Goal: Navigation & Orientation: Find specific page/section

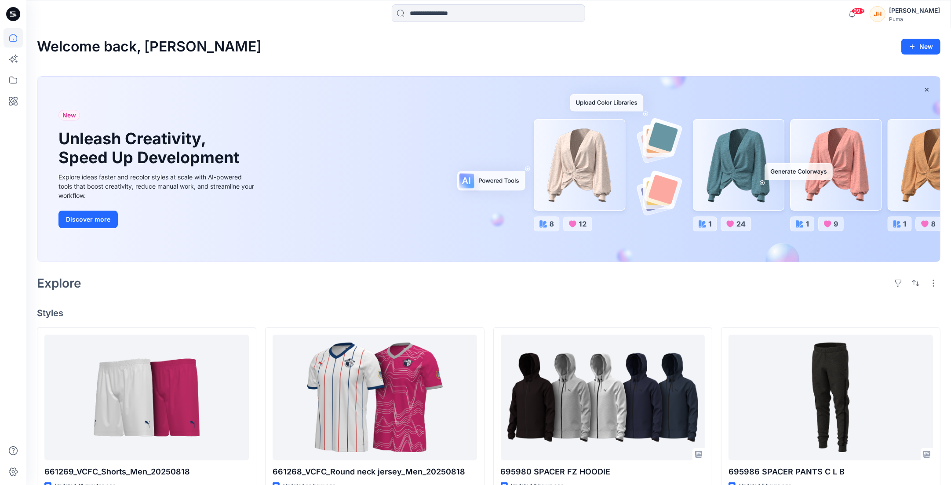
click at [16, 15] on icon at bounding box center [13, 14] width 14 height 14
click at [16, 75] on icon at bounding box center [13, 79] width 19 height 19
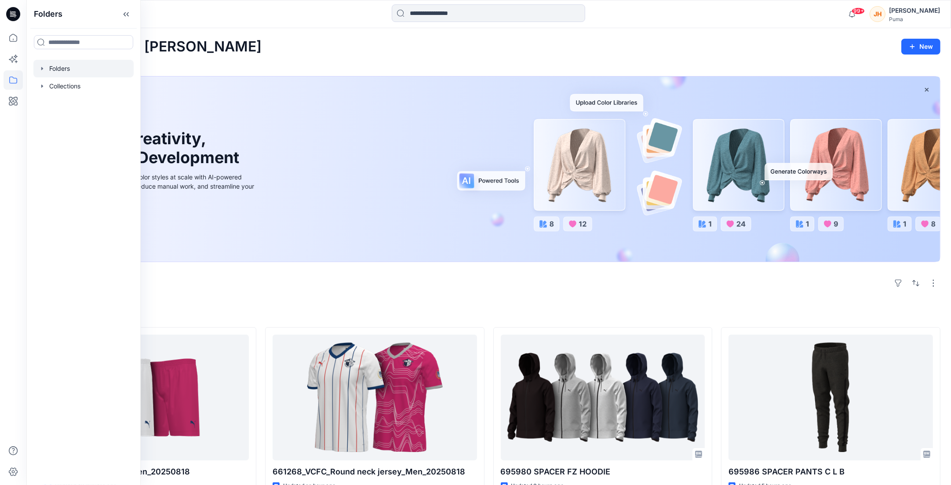
click at [43, 69] on icon "button" at bounding box center [42, 68] width 7 height 7
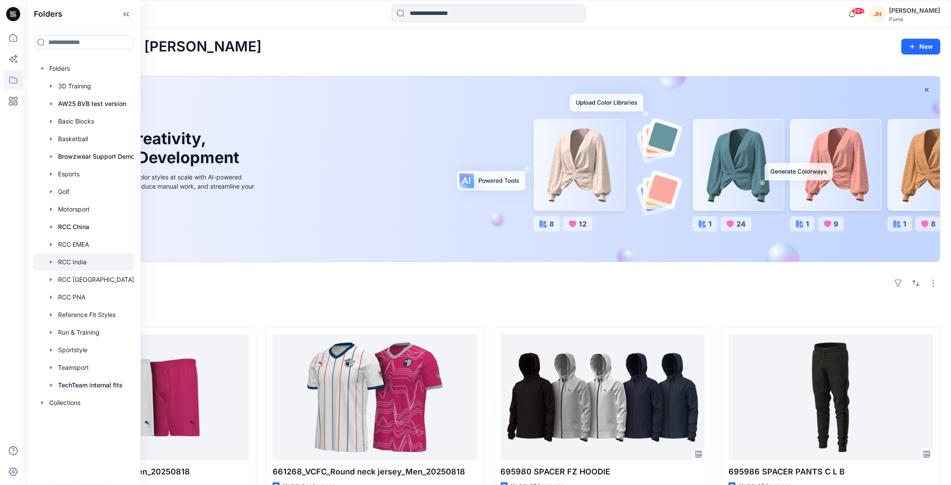
click at [83, 260] on div at bounding box center [86, 262] width 106 height 18
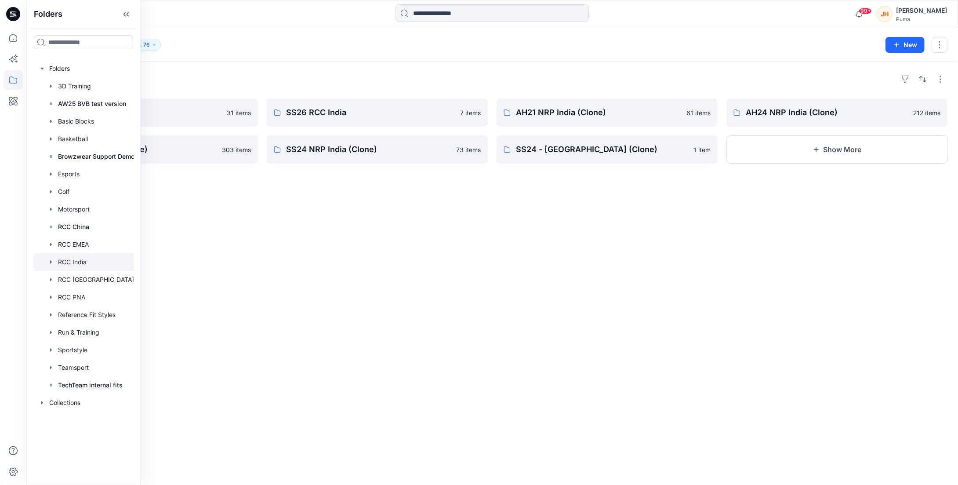
click at [608, 213] on div "Folders SS25 Customization 31 items AH23 NRP India (Clone) 303 items SS26 RCC I…" at bounding box center [492, 273] width 932 height 423
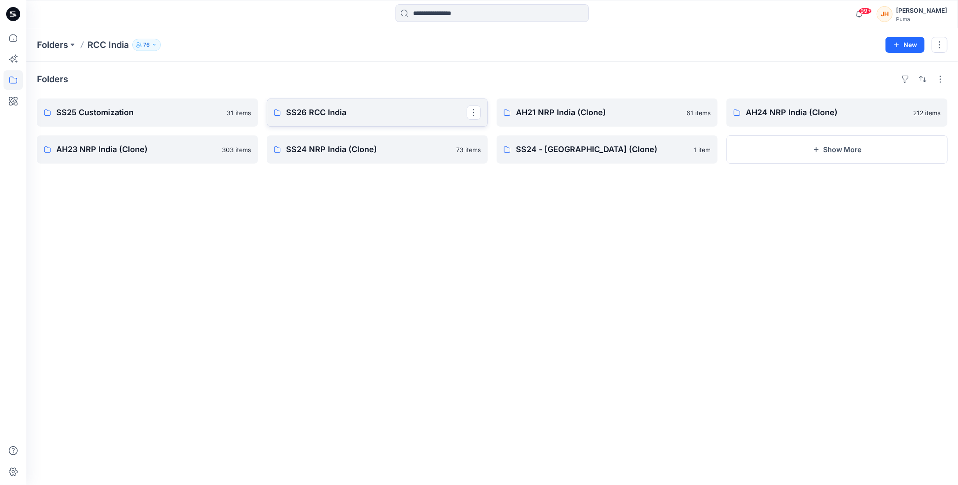
click at [383, 117] on p "SS26 RCC India" at bounding box center [376, 112] width 181 height 12
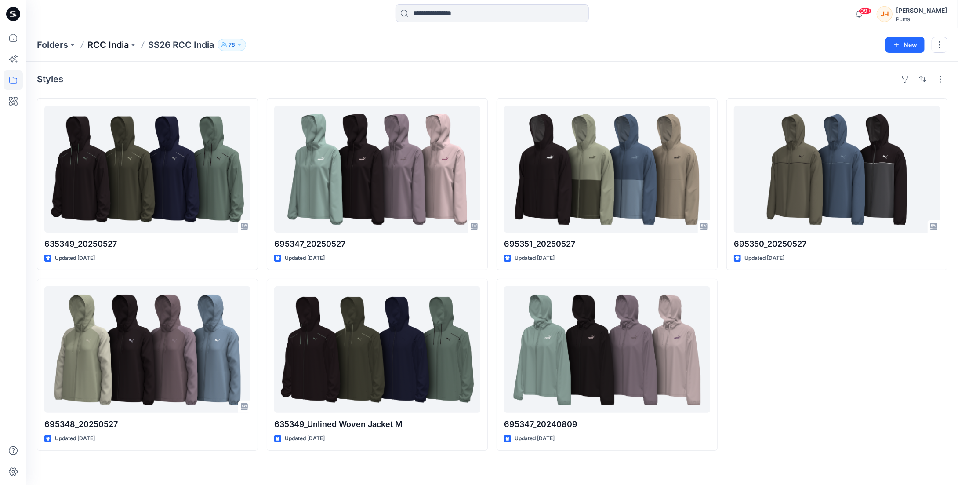
click at [116, 45] on p "RCC India" at bounding box center [107, 45] width 41 height 12
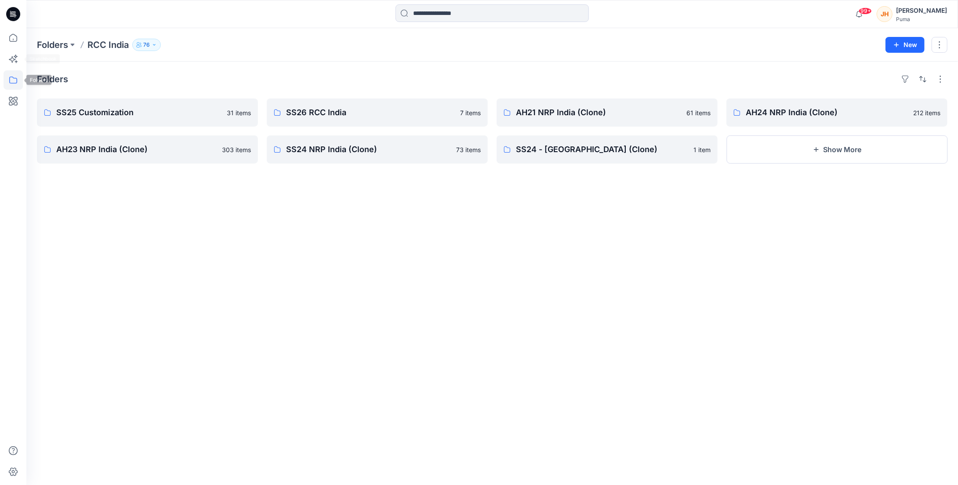
click at [12, 84] on icon at bounding box center [13, 79] width 19 height 19
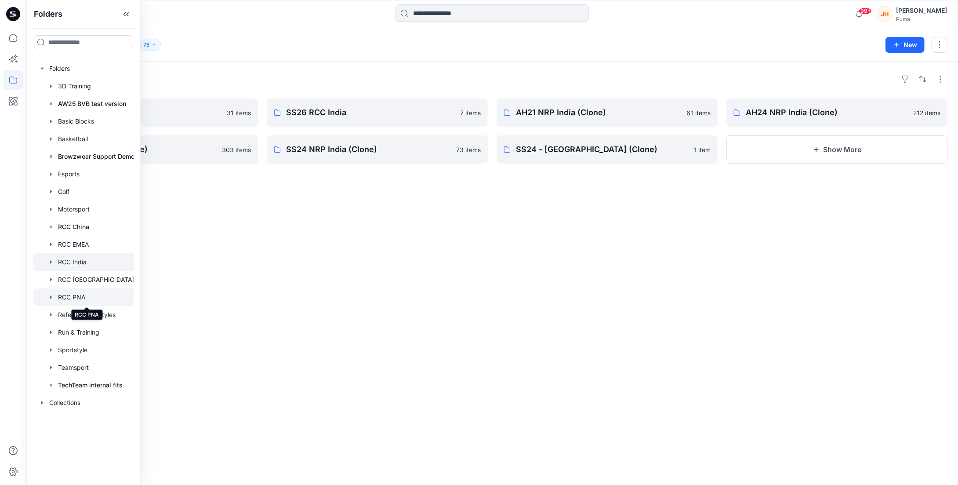
click at [97, 293] on div at bounding box center [86, 297] width 106 height 18
click at [285, 282] on div "Folders AH26 Costco USA 1 item SS23 Q2 Run Train 5 items AH25 Rocky (Sep Drop) …" at bounding box center [492, 273] width 932 height 423
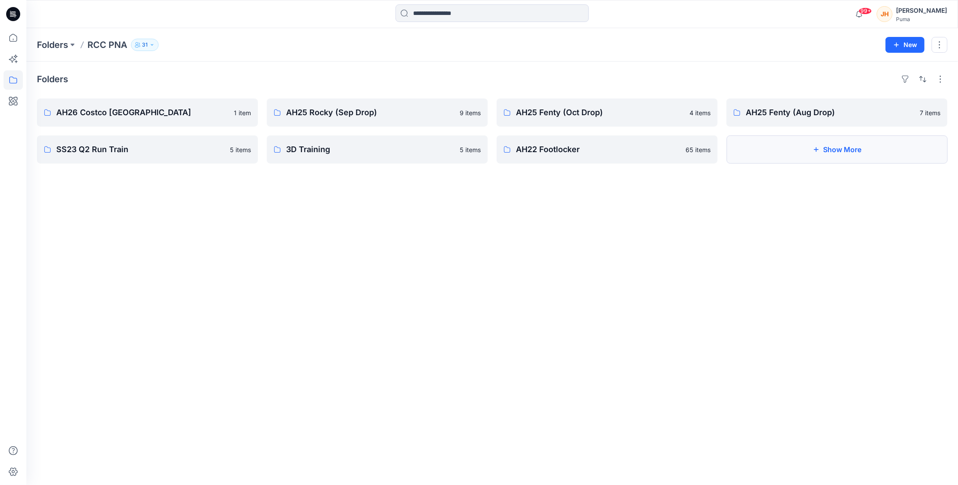
click at [894, 149] on button "Show More" at bounding box center [837, 149] width 221 height 28
click at [189, 190] on button "Show less" at bounding box center [147, 186] width 221 height 28
click at [887, 156] on button "Show More" at bounding box center [837, 149] width 221 height 28
click at [14, 8] on icon at bounding box center [13, 14] width 14 height 14
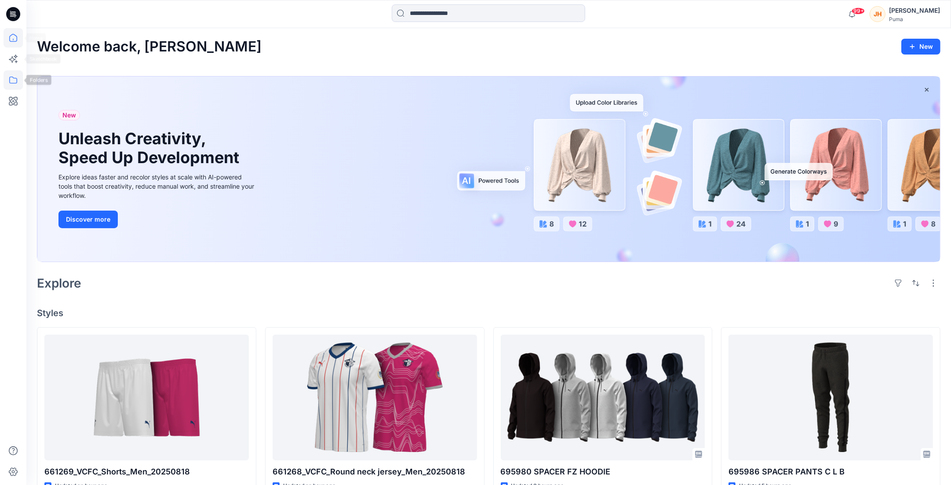
click at [10, 85] on icon at bounding box center [13, 79] width 19 height 19
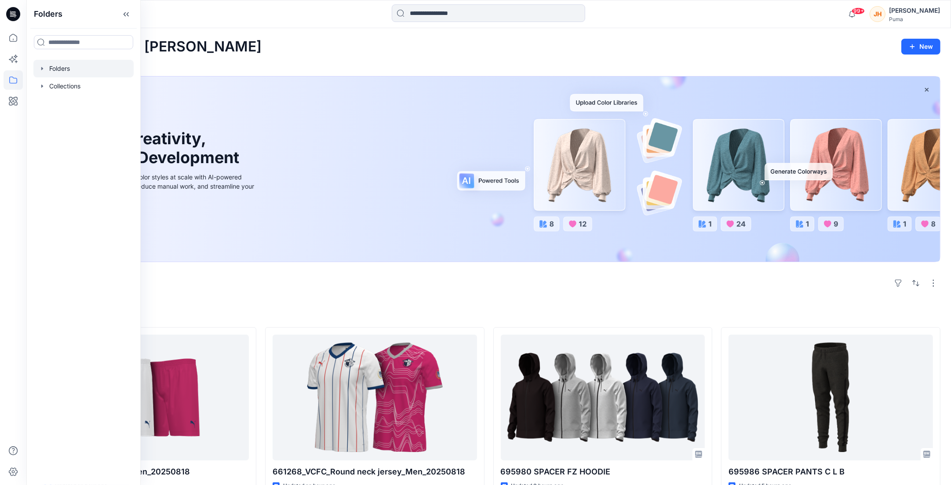
click at [41, 68] on icon "button" at bounding box center [42, 68] width 2 height 3
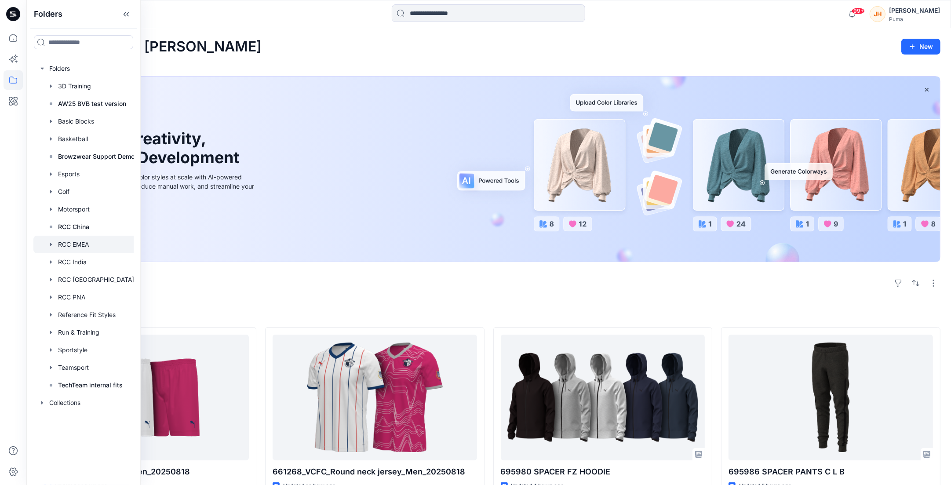
click at [90, 245] on div at bounding box center [86, 245] width 106 height 18
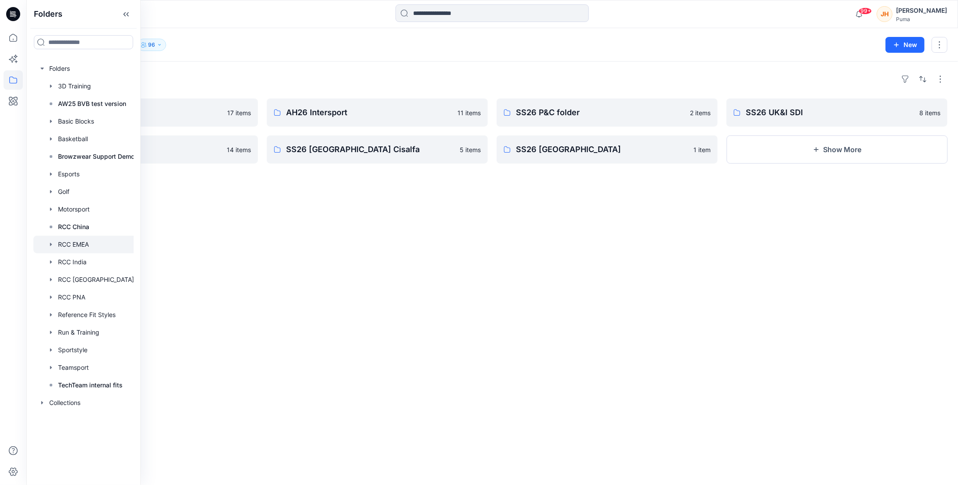
click at [497, 176] on div "Folders AH26 MFO 17 items SS26 JD 14 items AH26 Intersport 11 items SS26 Southe…" at bounding box center [492, 273] width 932 height 423
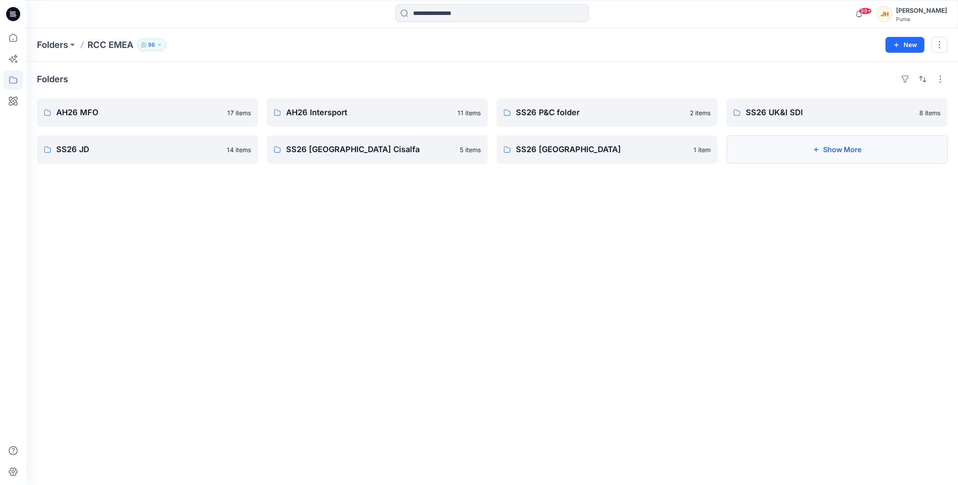
click at [781, 160] on button "Show More" at bounding box center [837, 149] width 221 height 28
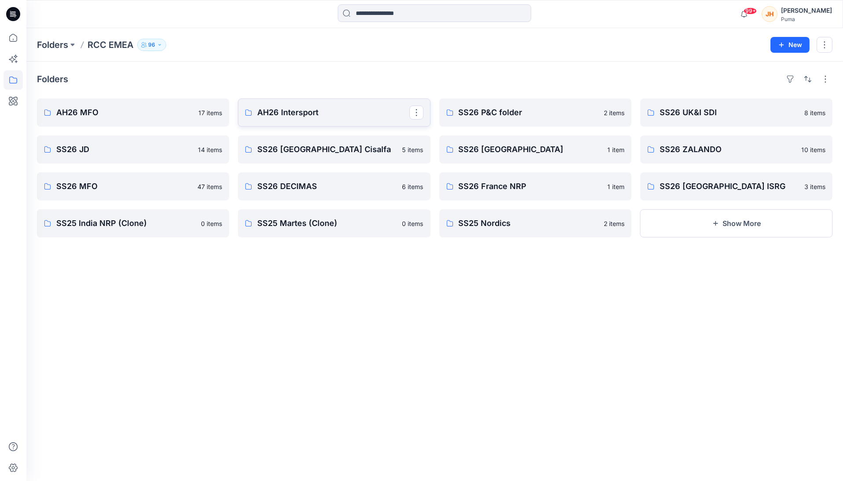
click at [350, 119] on link "AH26 Intersport" at bounding box center [334, 112] width 192 height 28
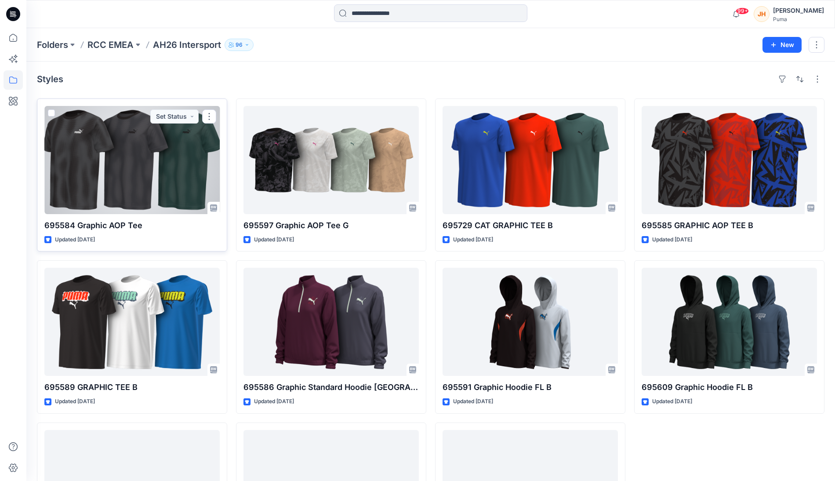
click at [191, 167] on div at bounding box center [131, 160] width 175 height 108
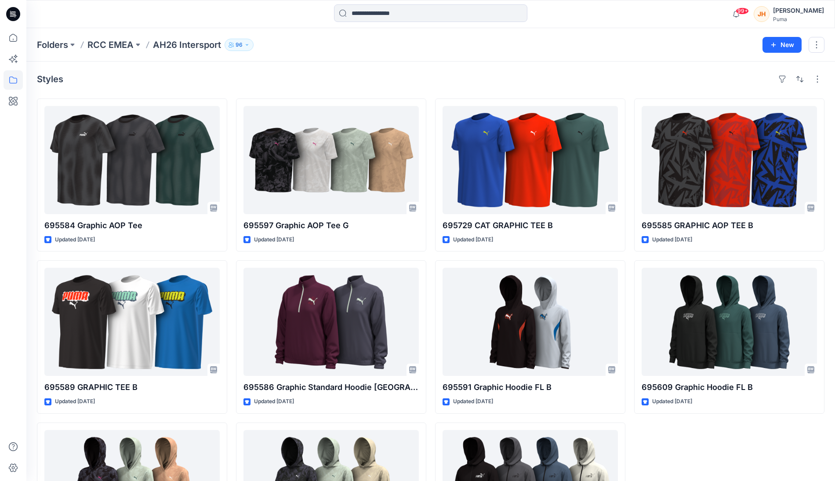
click at [10, 14] on icon at bounding box center [13, 14] width 14 height 14
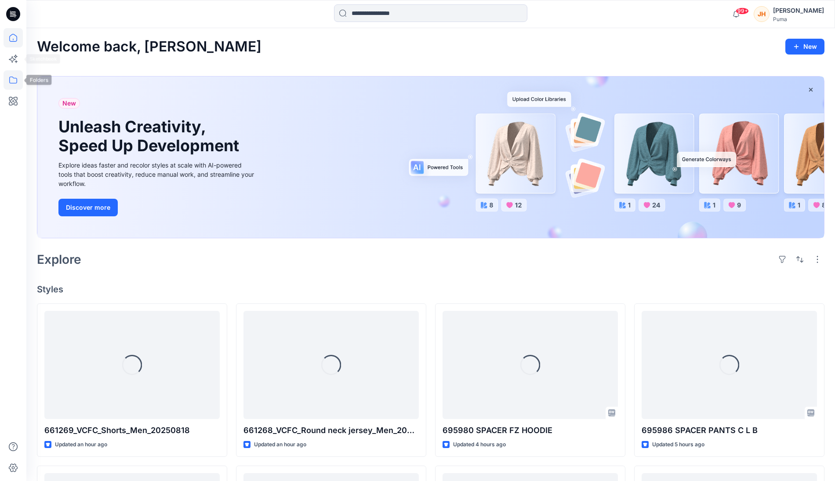
click at [15, 82] on icon at bounding box center [13, 79] width 19 height 19
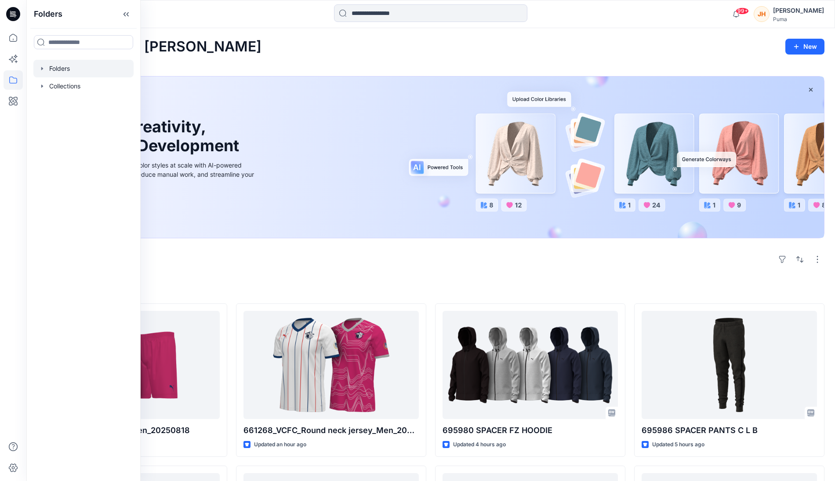
click at [42, 66] on icon "button" at bounding box center [42, 68] width 7 height 7
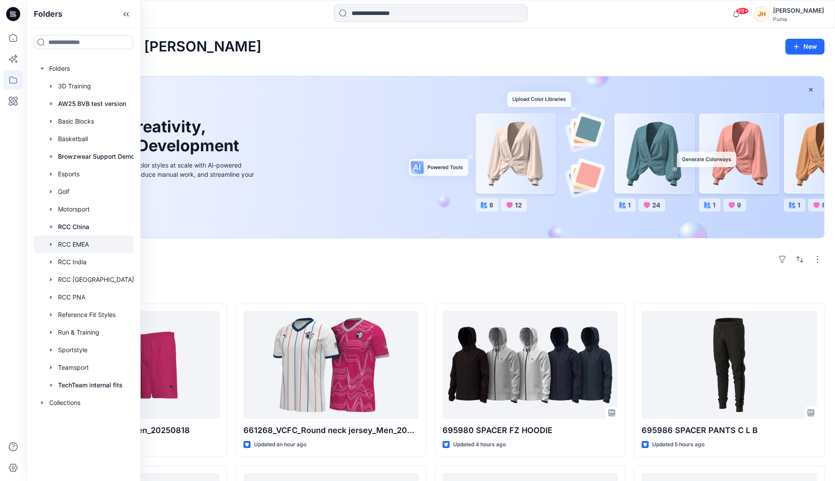
click at [100, 243] on div at bounding box center [86, 245] width 106 height 18
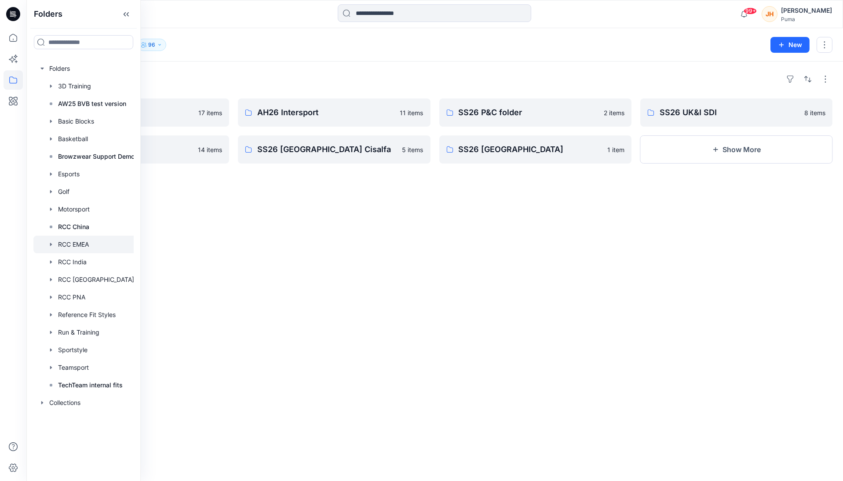
click at [374, 82] on div "Folders" at bounding box center [434, 79] width 795 height 14
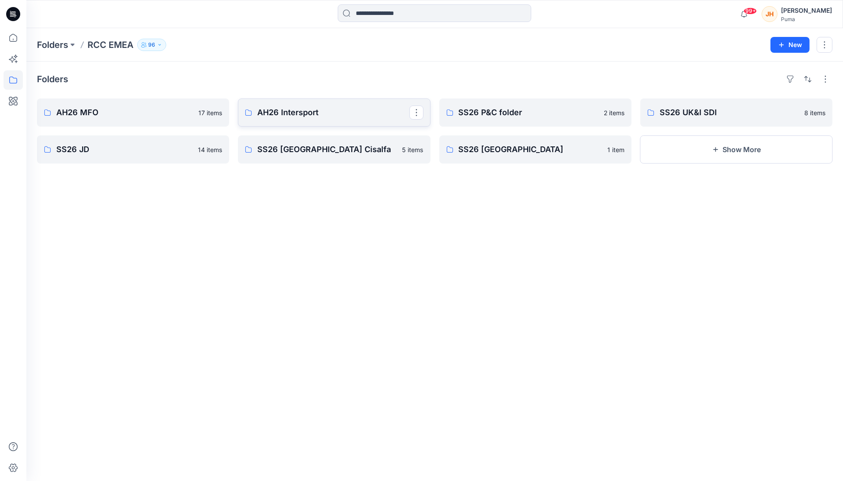
click at [367, 111] on p "AH26 Intersport" at bounding box center [333, 112] width 152 height 12
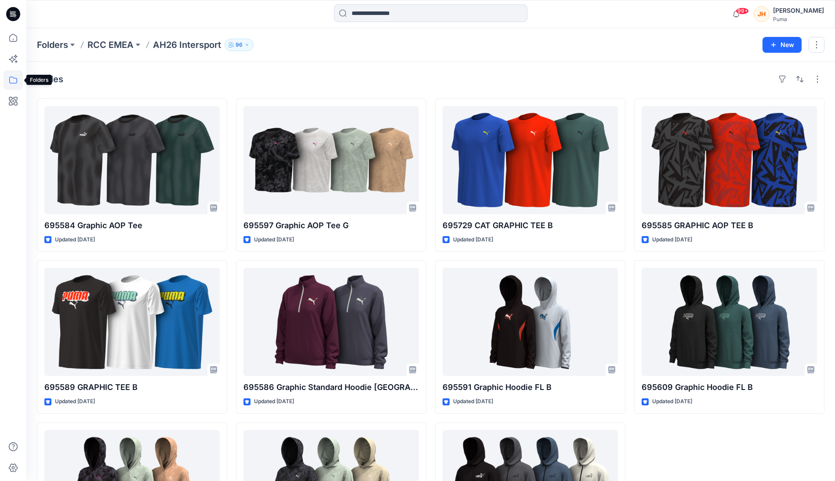
click at [11, 87] on icon at bounding box center [13, 79] width 19 height 19
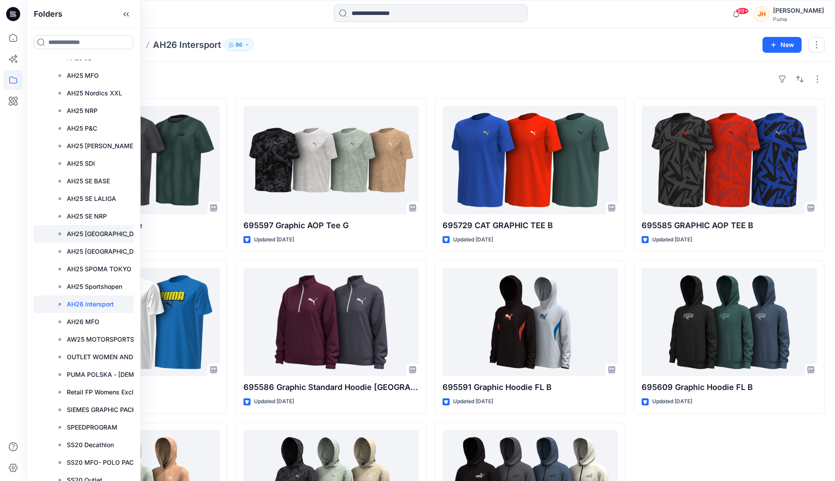
scroll to position [2051, 0]
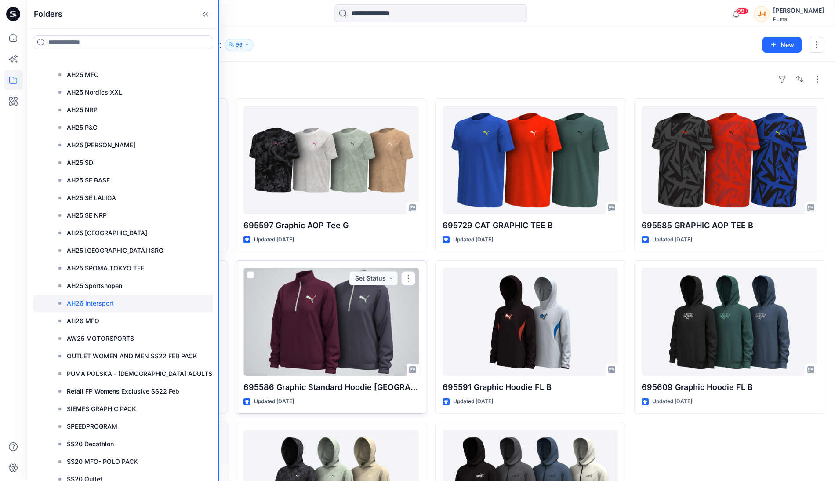
drag, startPoint x: 139, startPoint y: 332, endPoint x: 243, endPoint y: 330, distance: 104.2
click at [243, 330] on div "Folders Folders 3D Training AW25 BVB test version Basic Blocks Basketball Browz…" at bounding box center [417, 293] width 835 height 586
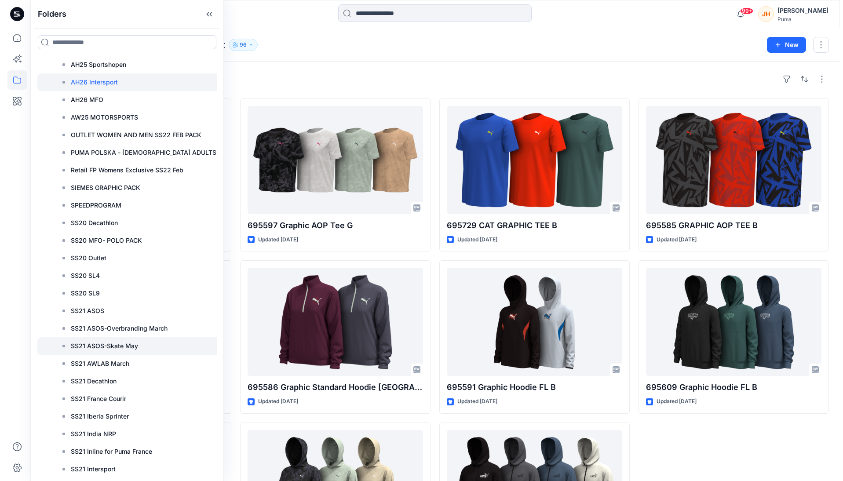
scroll to position [2234, 0]
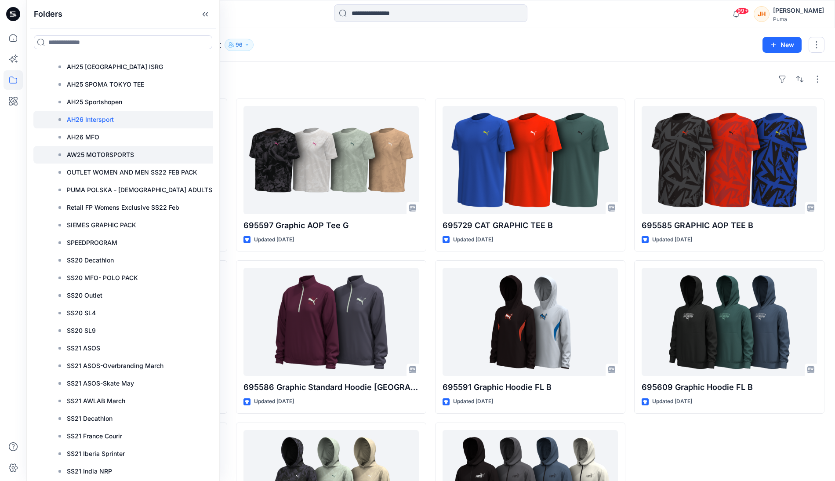
click at [124, 156] on p "AW25 MOTORSPORTS" at bounding box center [100, 154] width 67 height 11
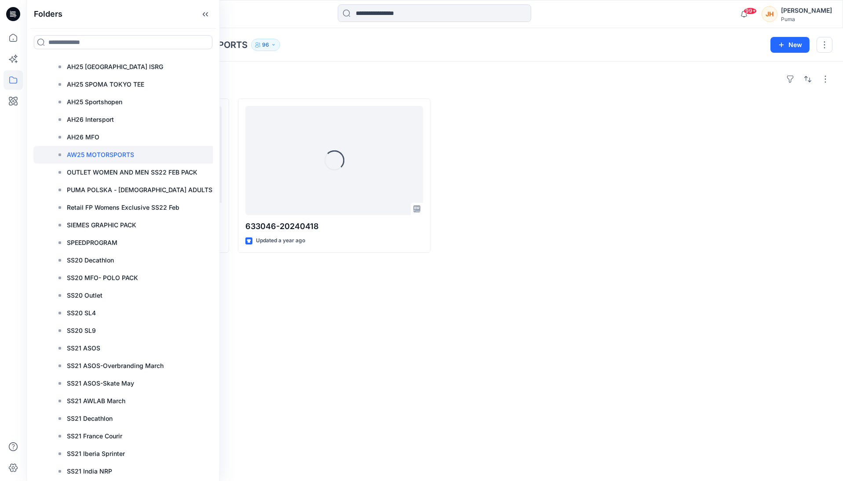
click at [344, 65] on div "Styles Loading... 633055-20240418 Updated a year ago Loading... 633046-20240418…" at bounding box center [434, 271] width 816 height 419
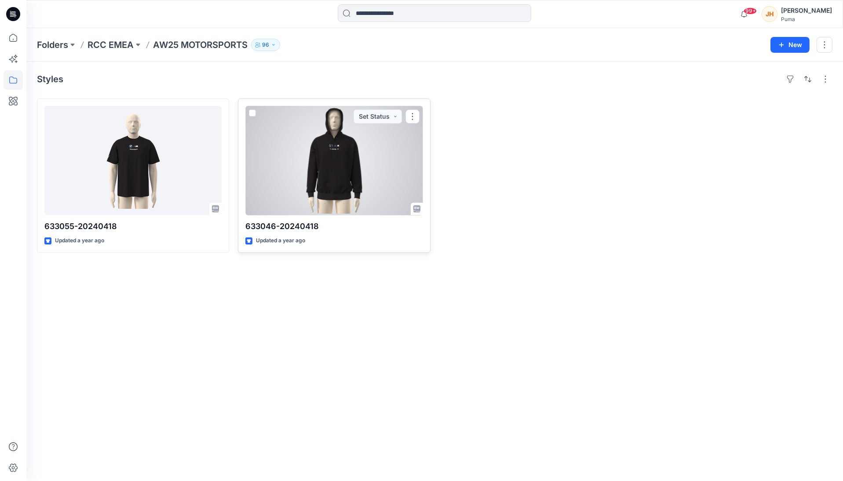
click at [342, 210] on div at bounding box center [333, 160] width 177 height 109
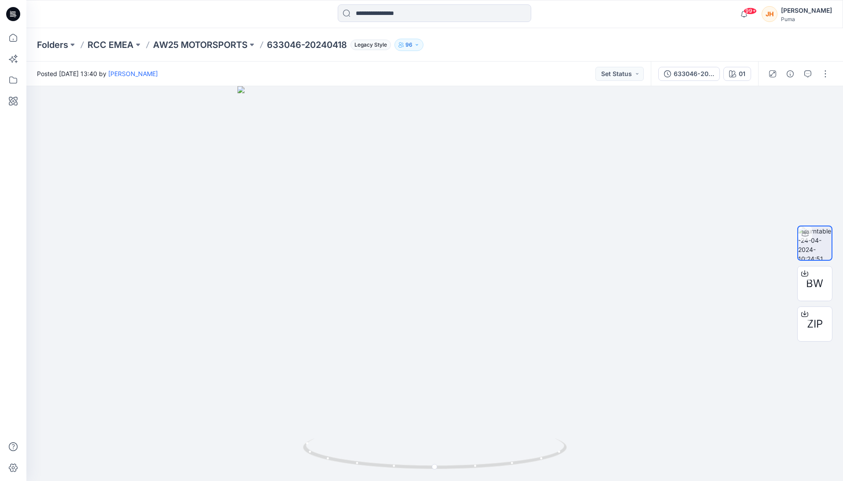
click at [408, 44] on p "96" at bounding box center [408, 45] width 7 height 10
click at [521, 46] on div "Folders RCC EMEA AW25 MOTORSPORTS 633046-20240418 Legacy Style 96 Folder Access…" at bounding box center [400, 45] width 727 height 12
